Goal: Task Accomplishment & Management: Use online tool/utility

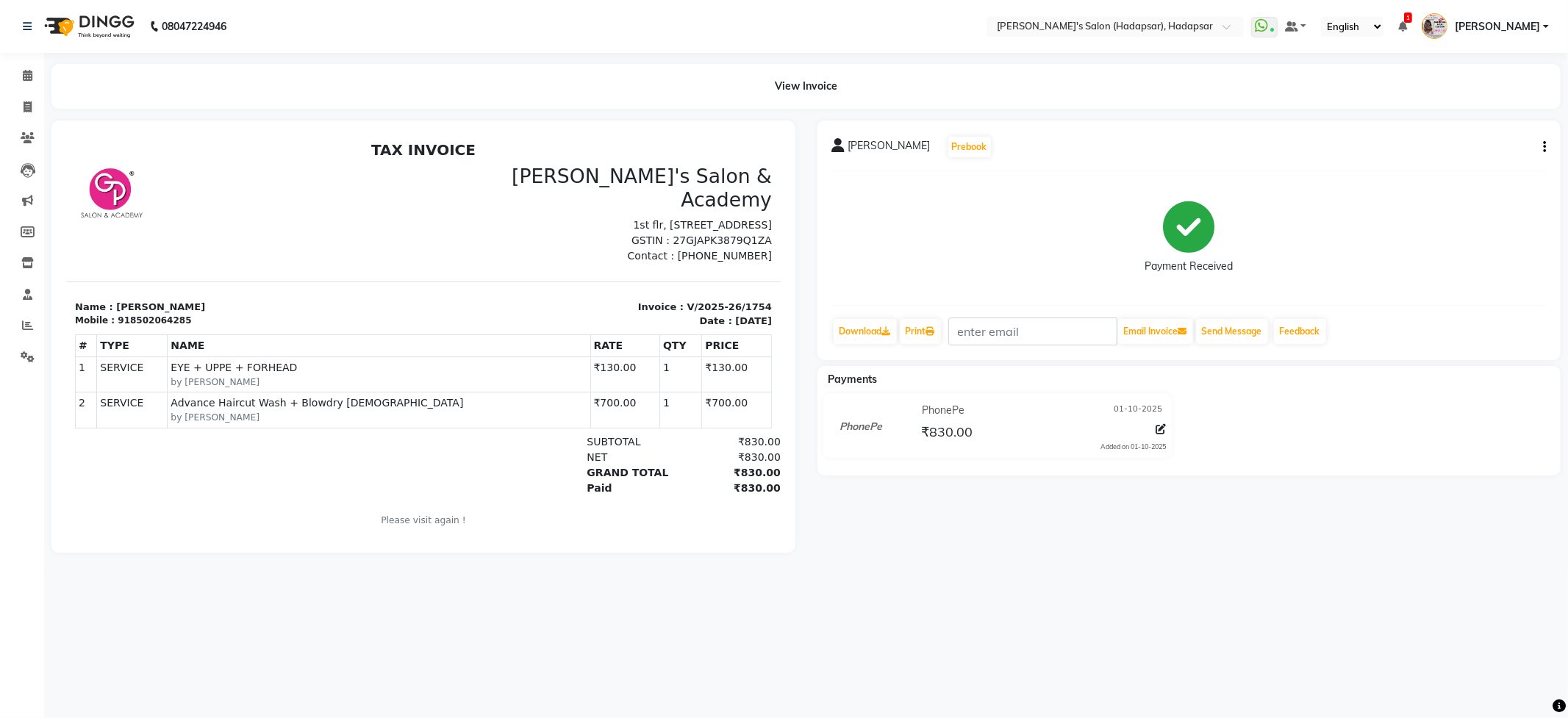
select select "service"
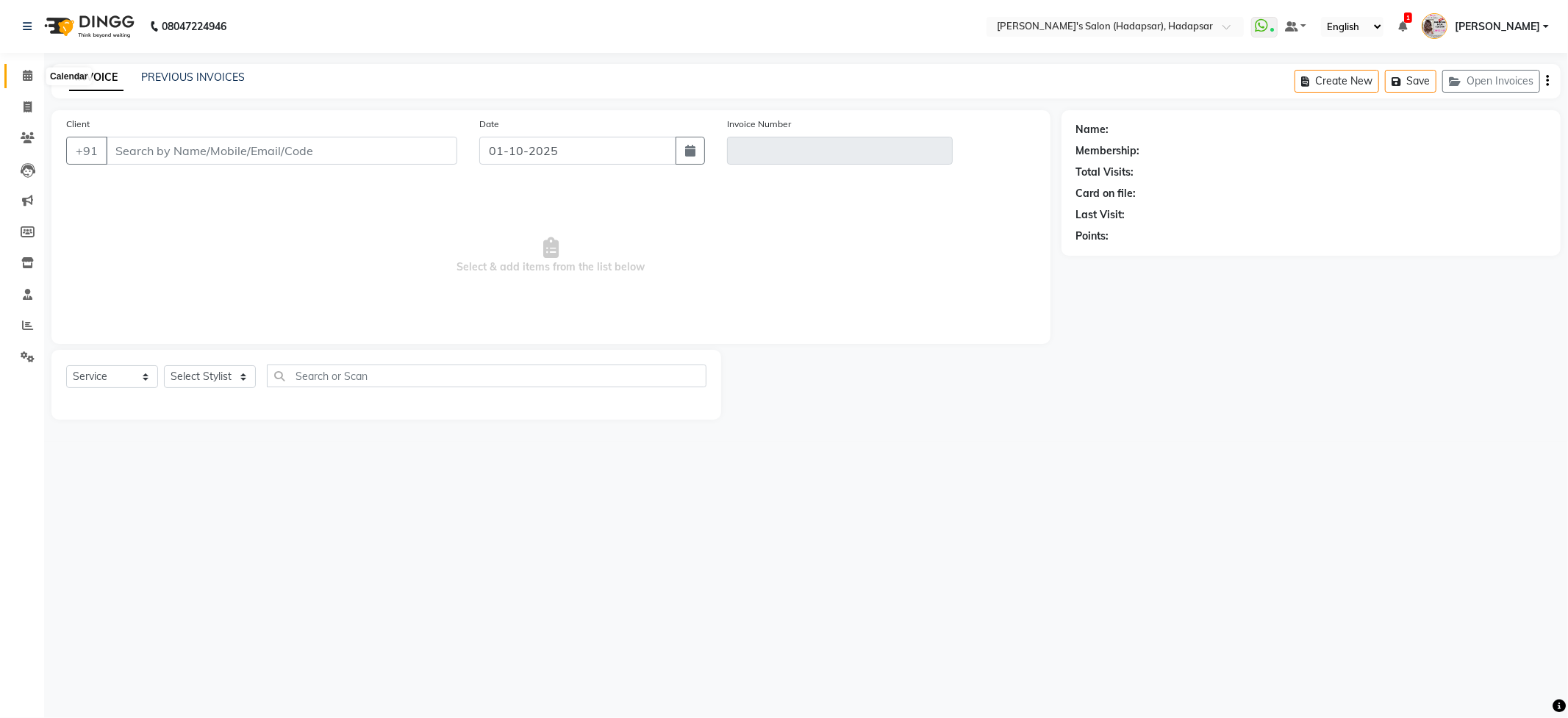
click at [27, 76] on icon at bounding box center [27, 75] width 10 height 11
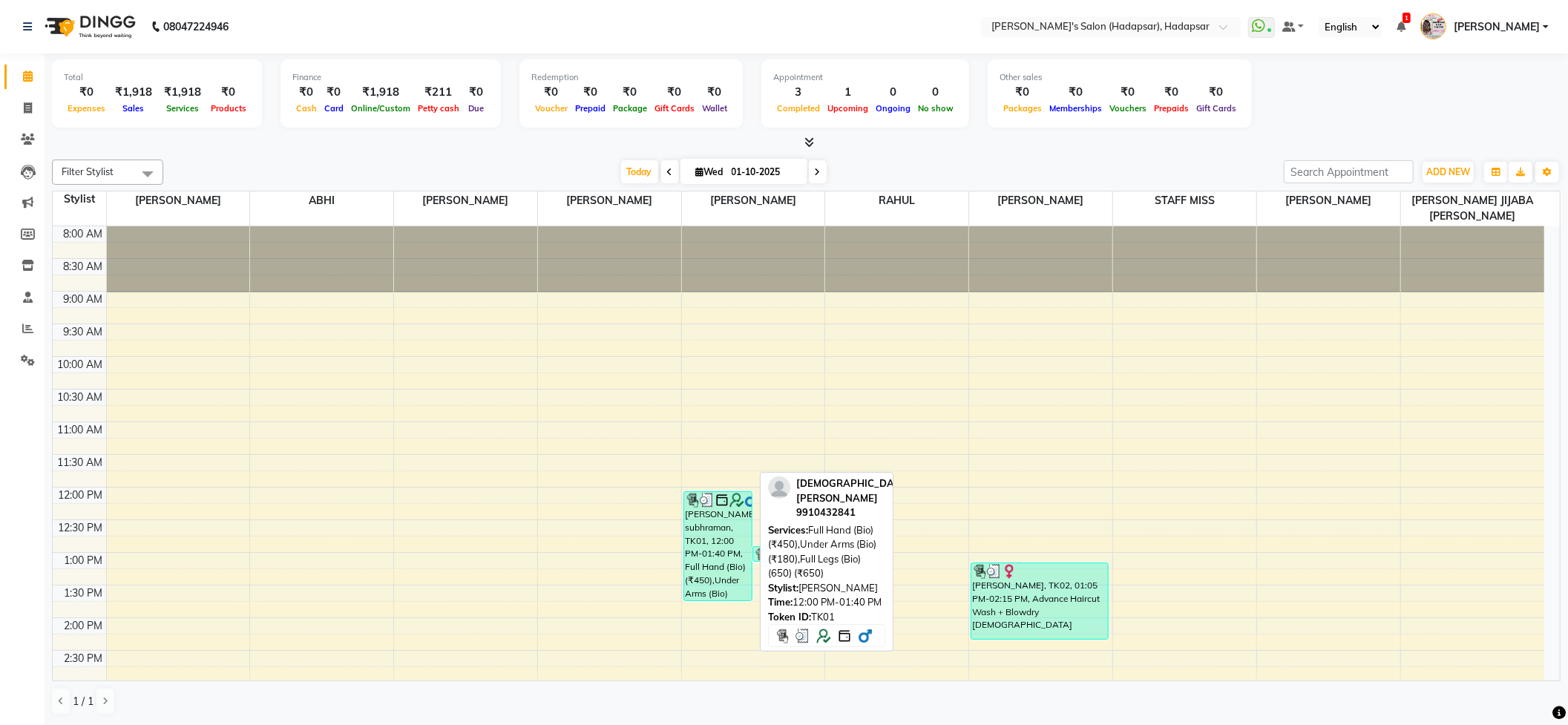
click at [702, 536] on div "[PERSON_NAME] subhraman, TK01, 12:00 PM-01:40 PM, Full Hand (Bio) (₹450),Under …" at bounding box center [718, 546] width 68 height 108
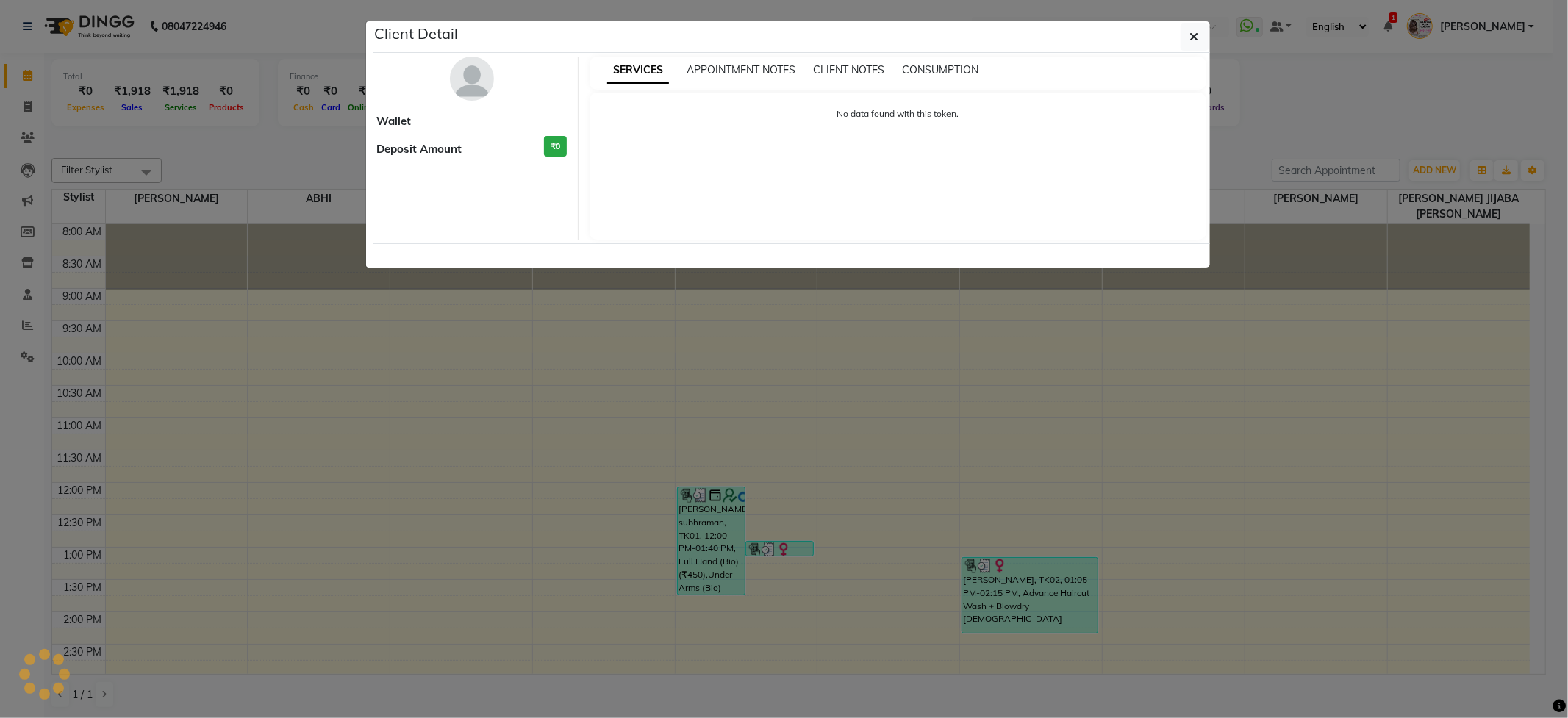
select select "3"
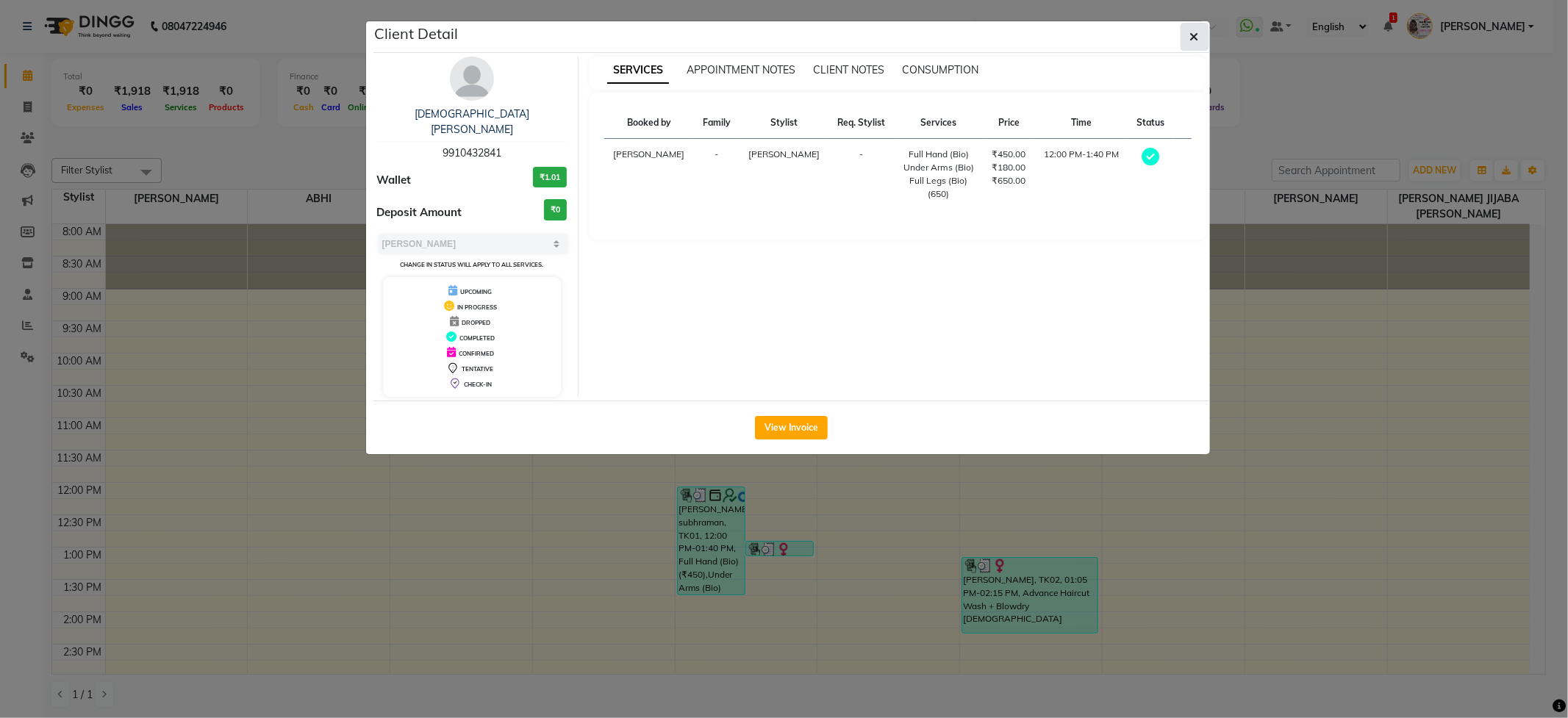
click at [1203, 41] on button "button" at bounding box center [1195, 37] width 28 height 28
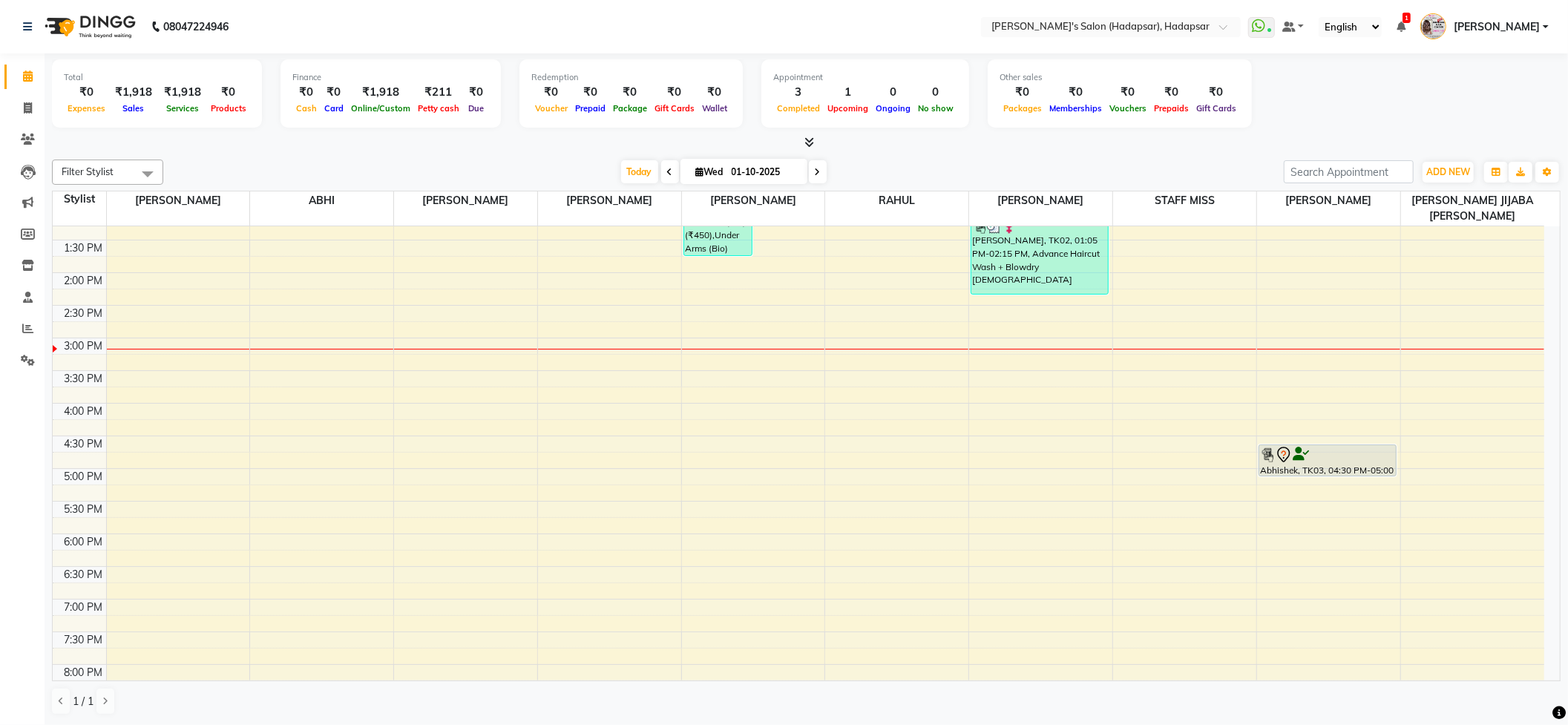
scroll to position [297, 0]
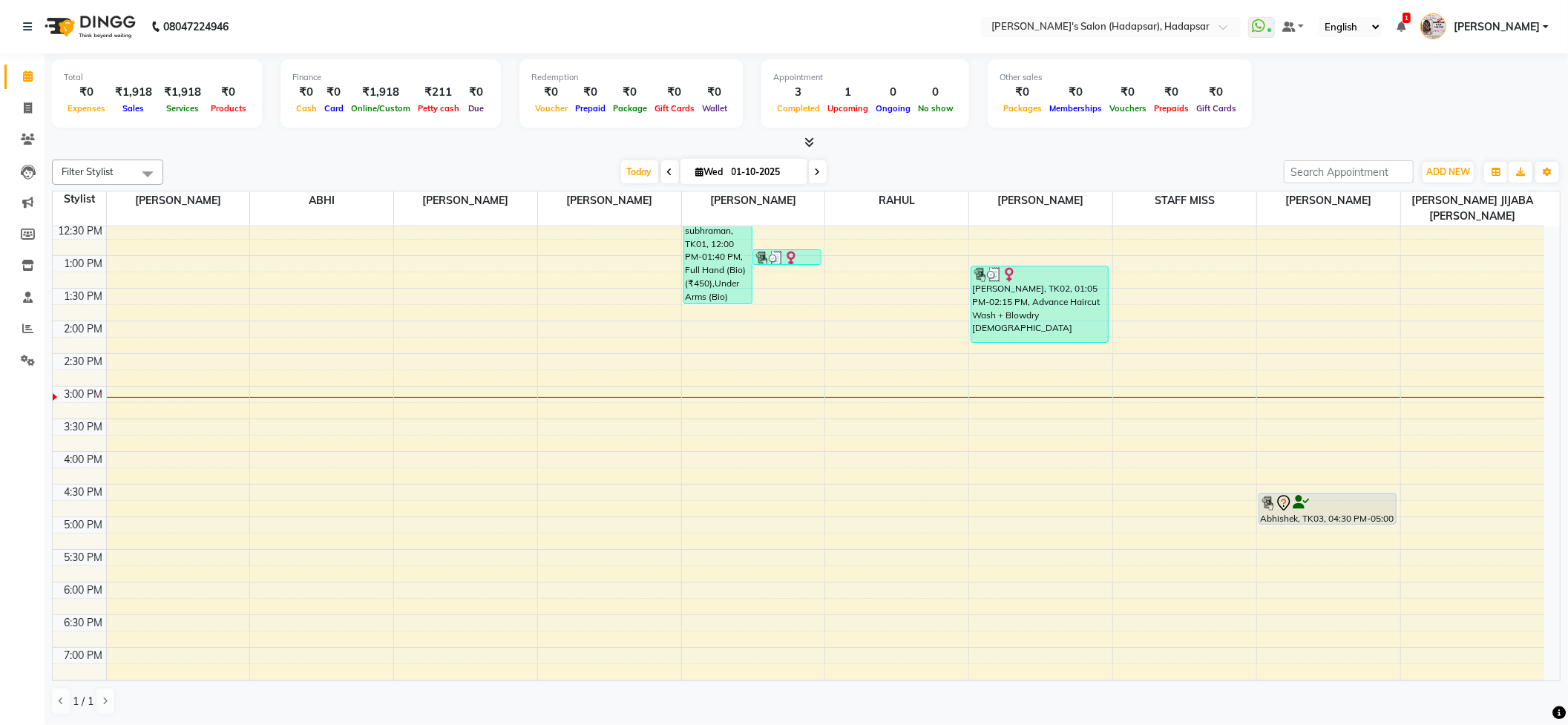
click at [667, 176] on icon at bounding box center [670, 172] width 6 height 9
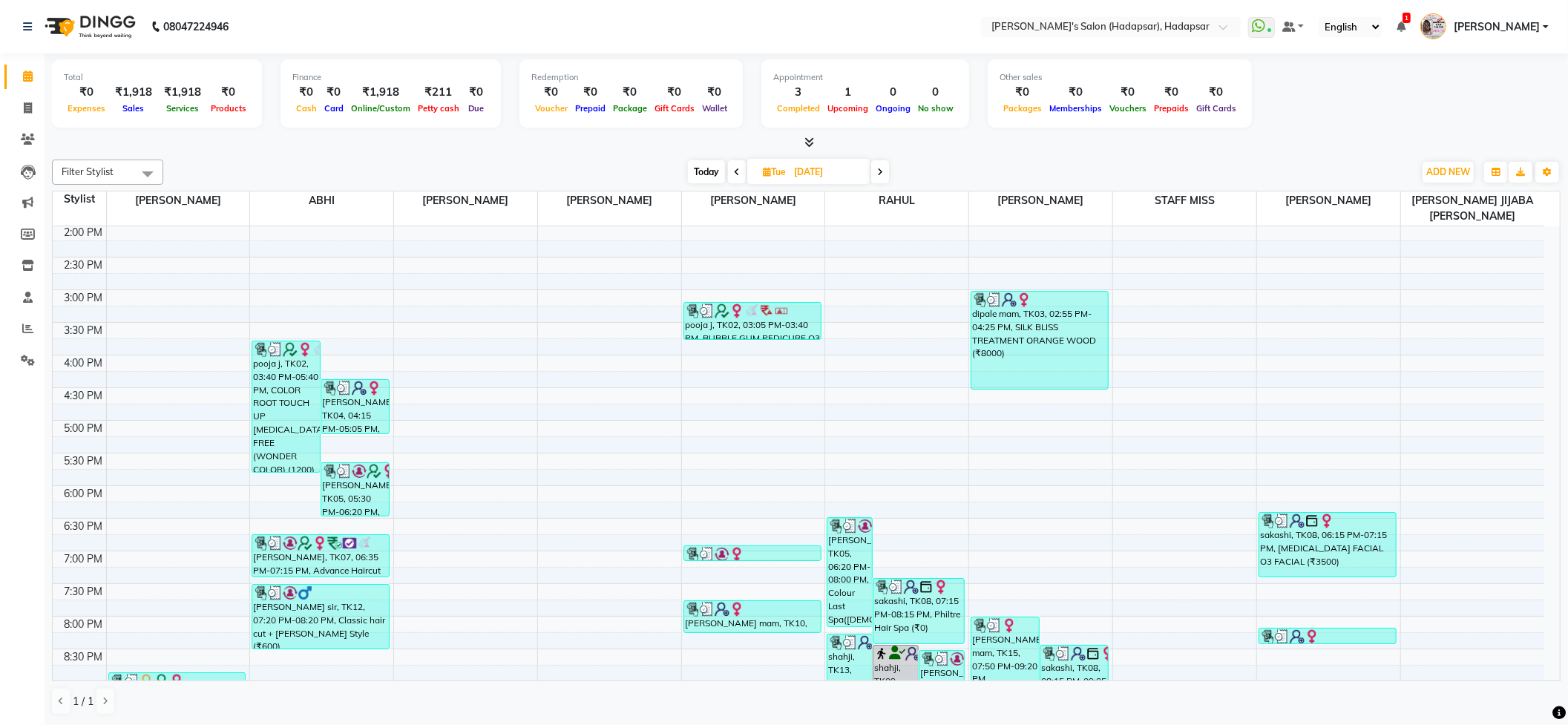
scroll to position [392, 0]
click at [740, 174] on span at bounding box center [737, 172] width 18 height 23
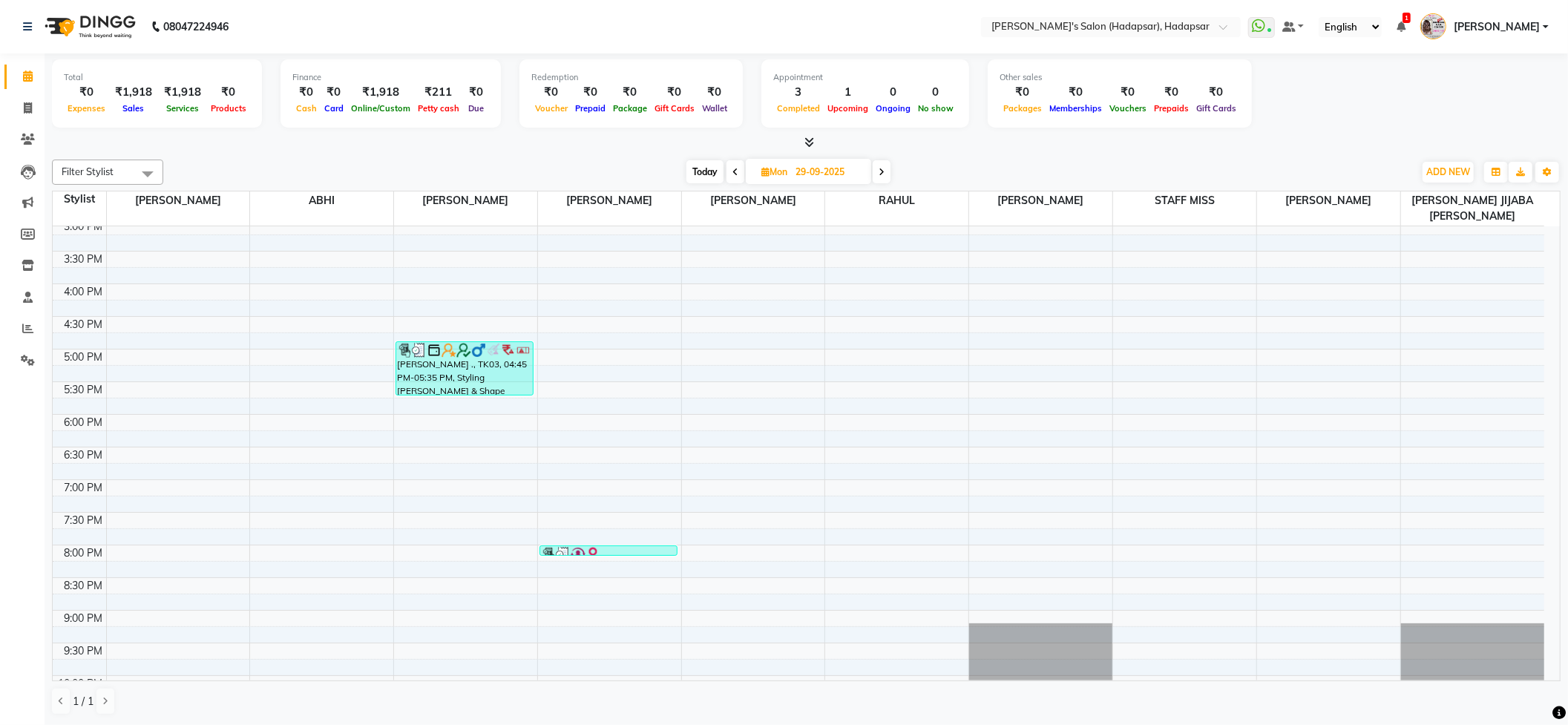
scroll to position [1, 0]
click at [732, 178] on span at bounding box center [736, 172] width 18 height 23
type input "28-09-2025"
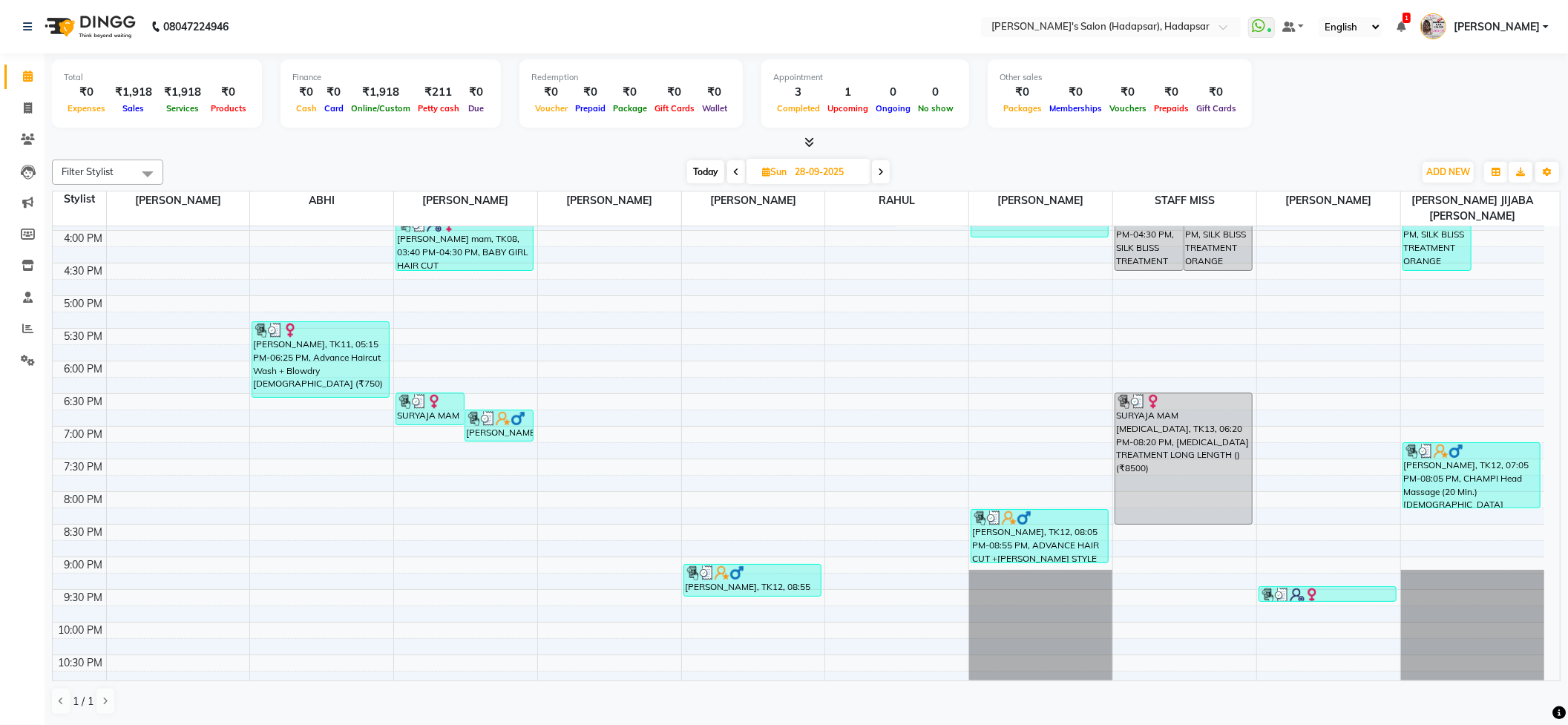
scroll to position [591, 0]
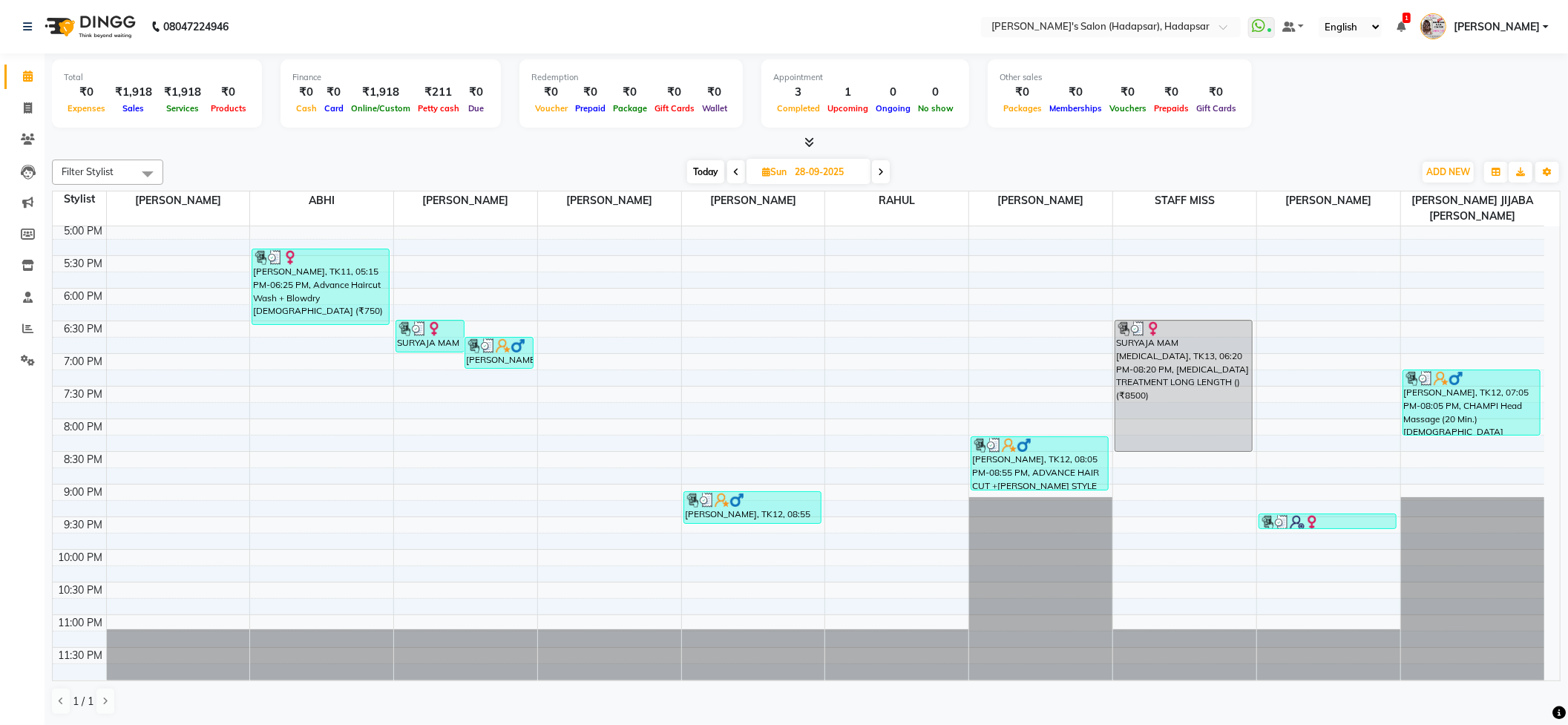
select select "service"
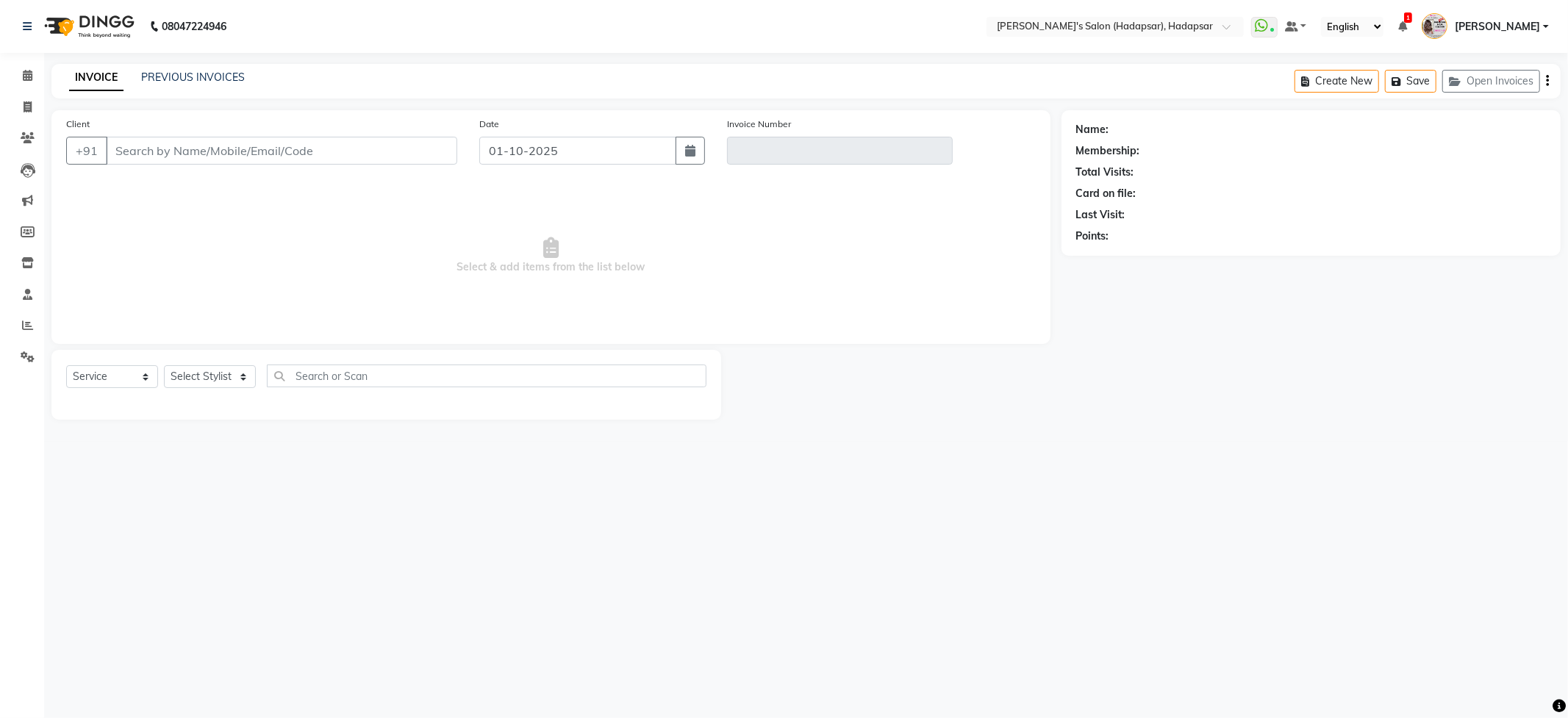
select select
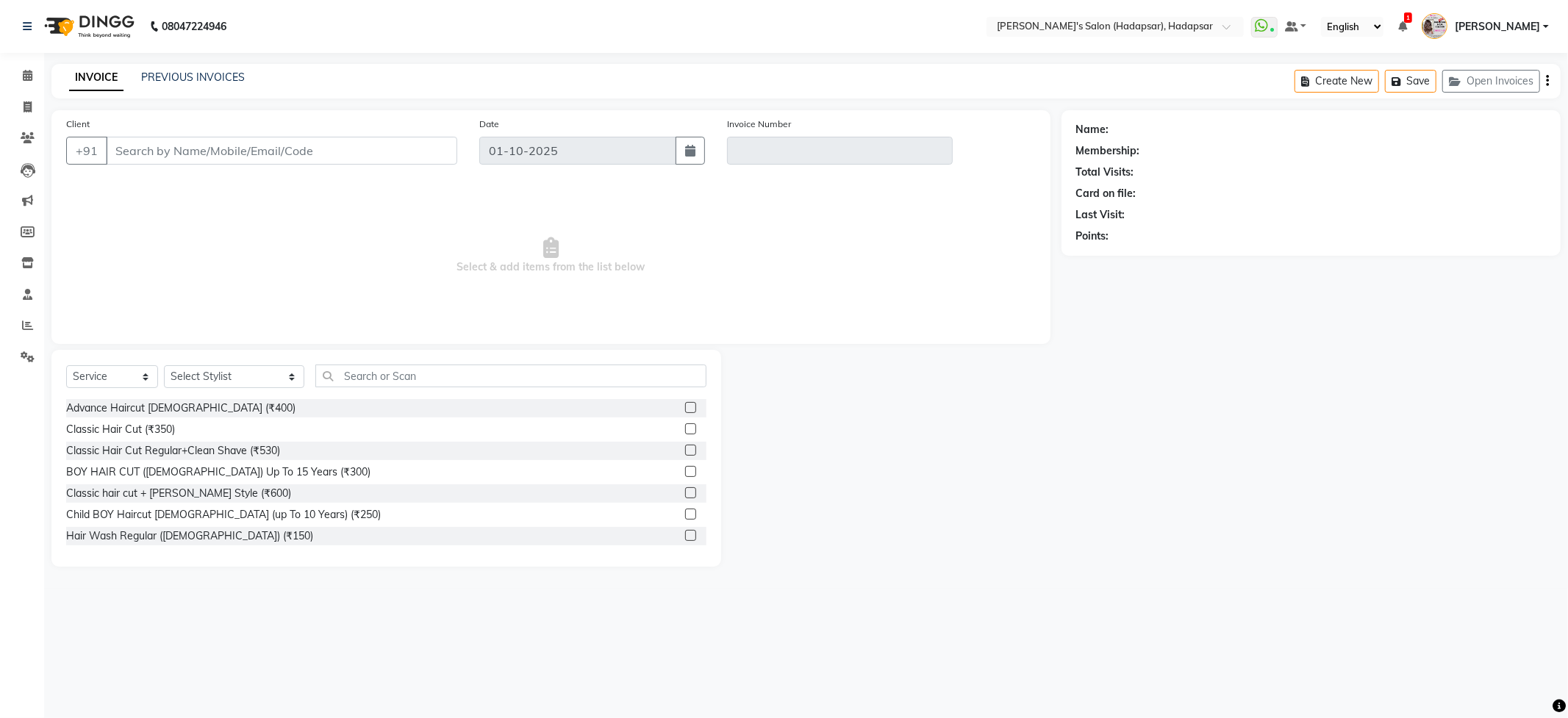
type input "8502064285"
type input "V/2025-26/1754"
select select
select select "select"
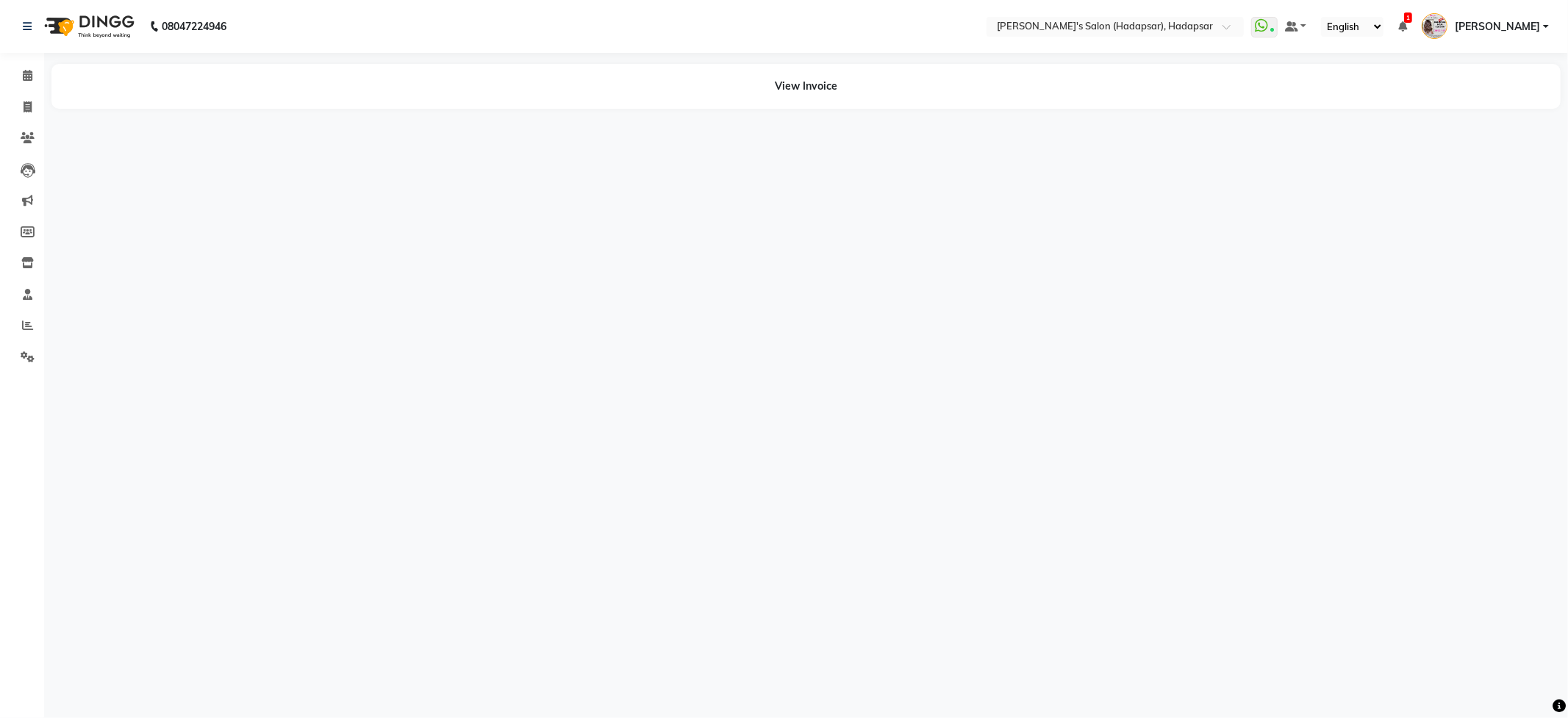
select select "108"
select select "service"
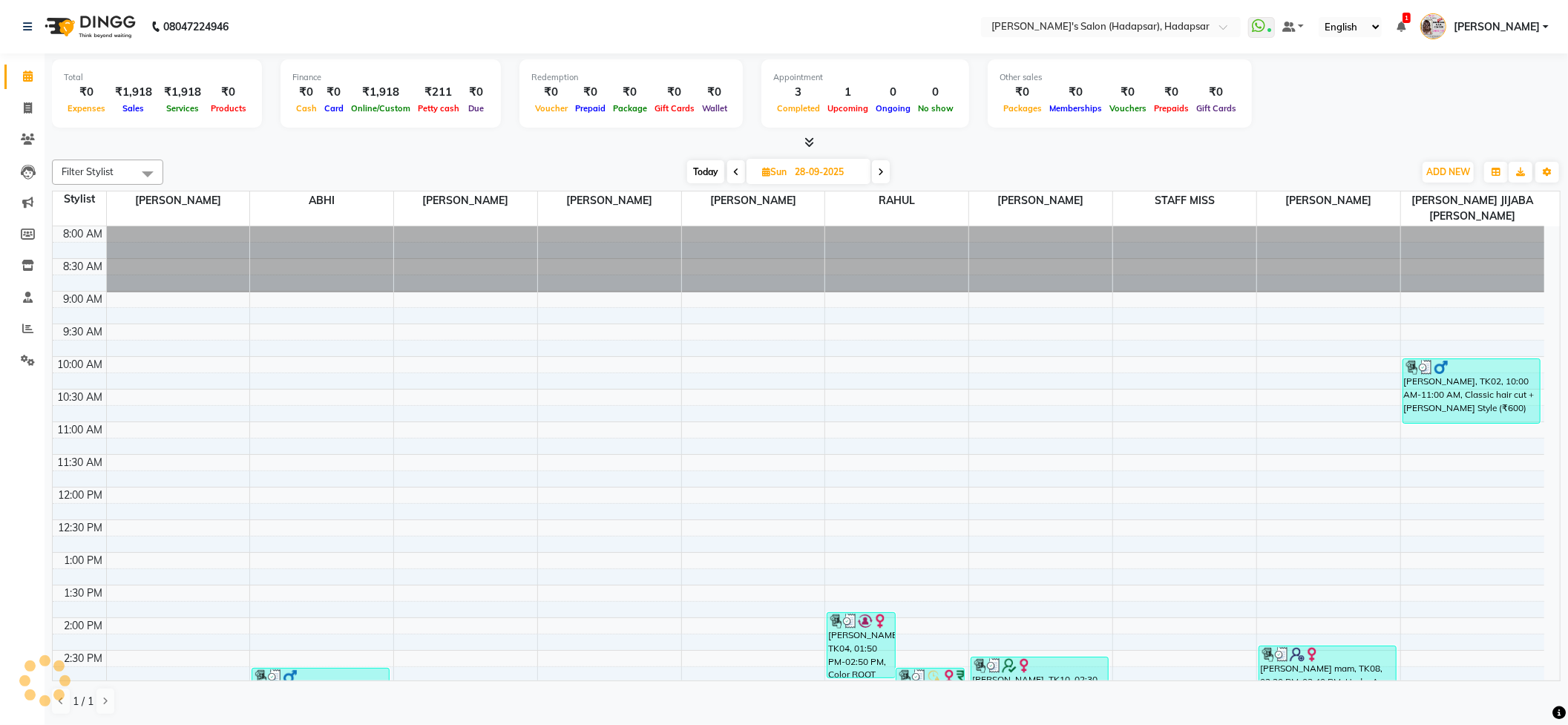
select select "108"
select select "service"
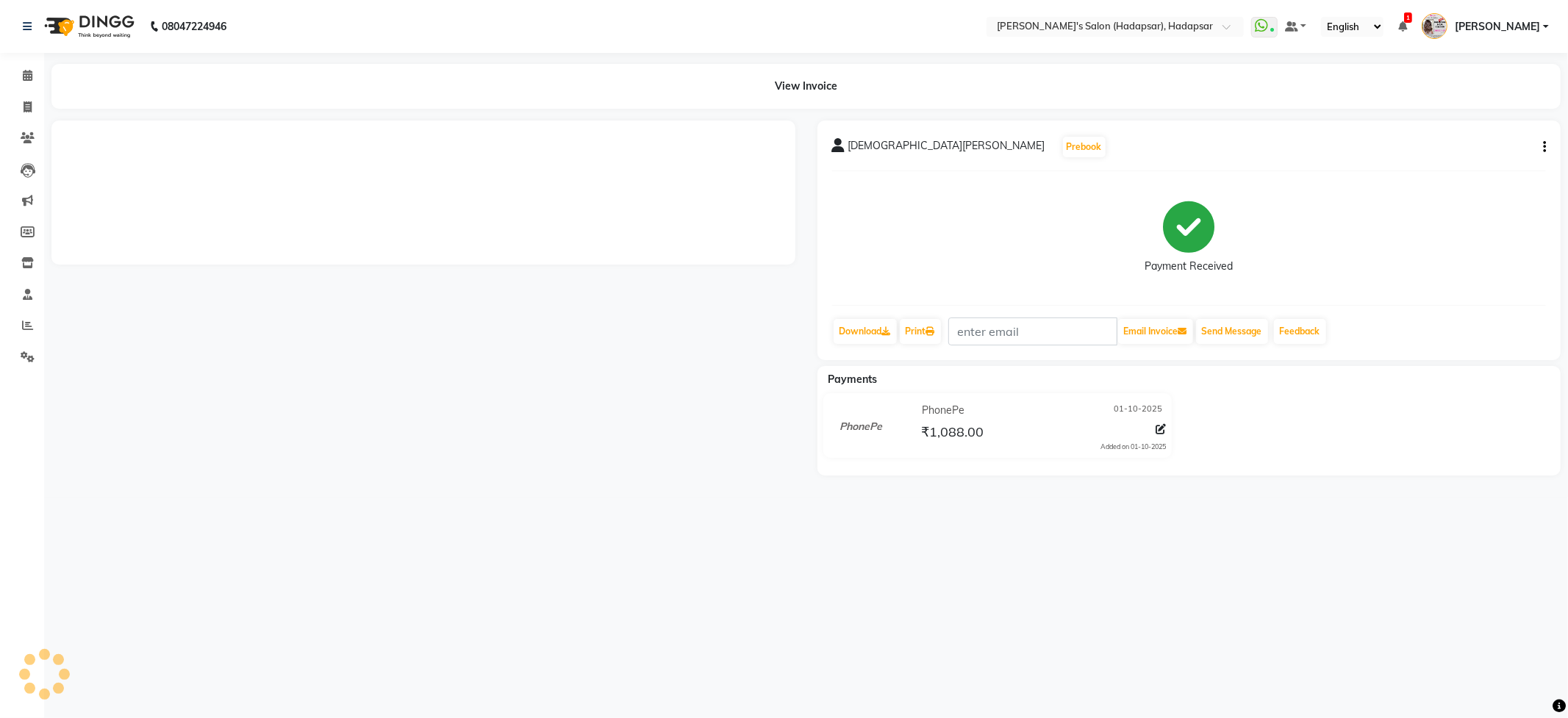
select select "108"
select select "service"
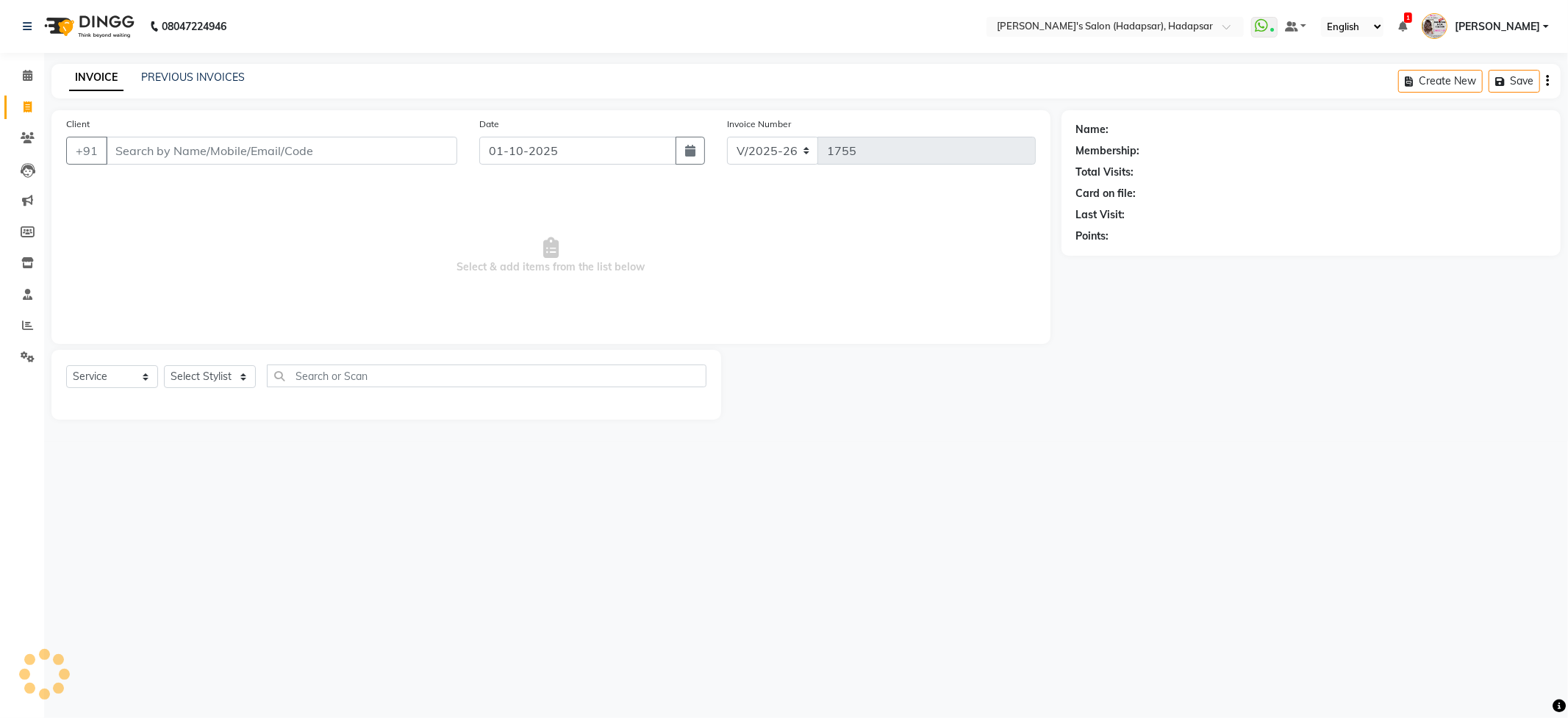
select select "9451"
